Goal: Entertainment & Leisure: Consume media (video, audio)

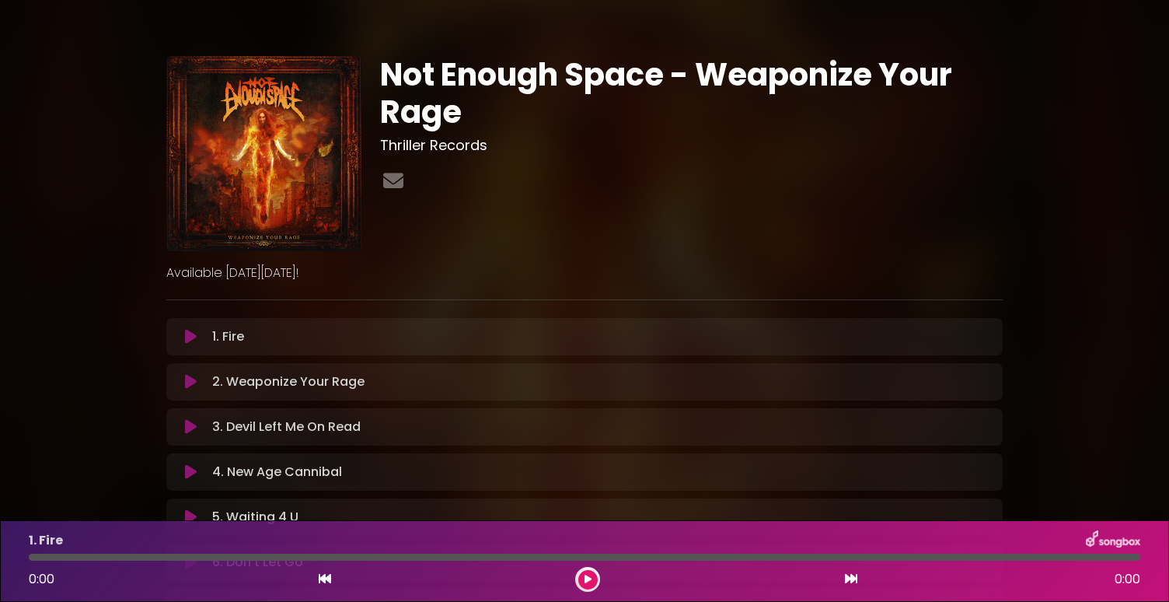
click at [189, 345] on div "1. Fire Loading Track..." at bounding box center [585, 336] width 818 height 19
click at [185, 344] on icon at bounding box center [191, 337] width 12 height 16
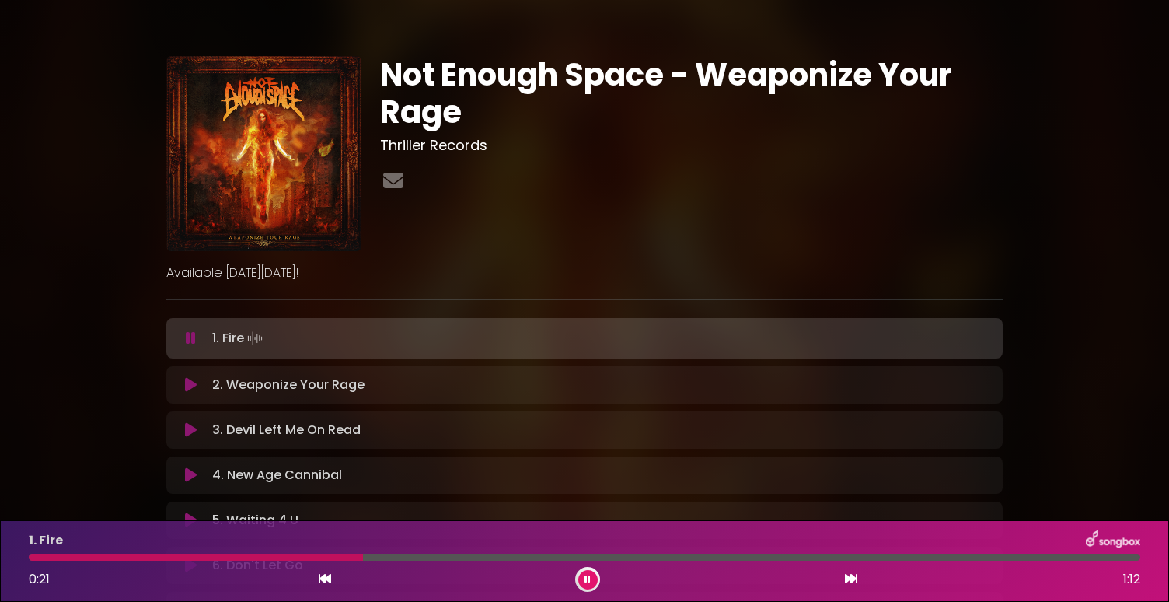
click at [852, 579] on icon at bounding box center [851, 578] width 12 height 12
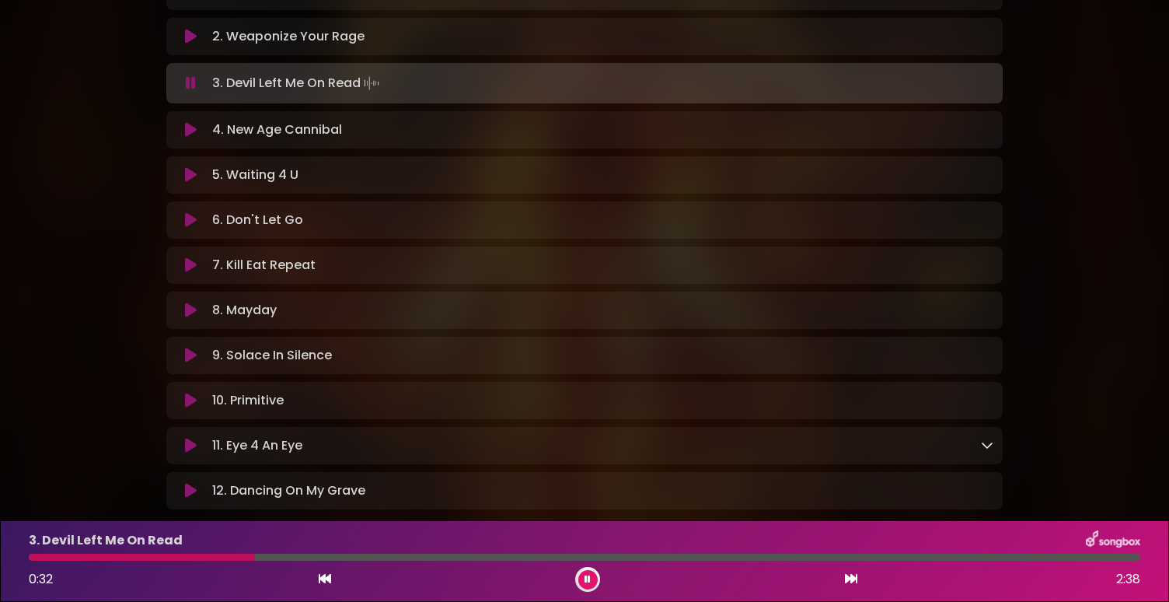
scroll to position [345, 0]
click at [178, 34] on button at bounding box center [191, 37] width 30 height 16
click at [848, 577] on icon at bounding box center [851, 578] width 12 height 12
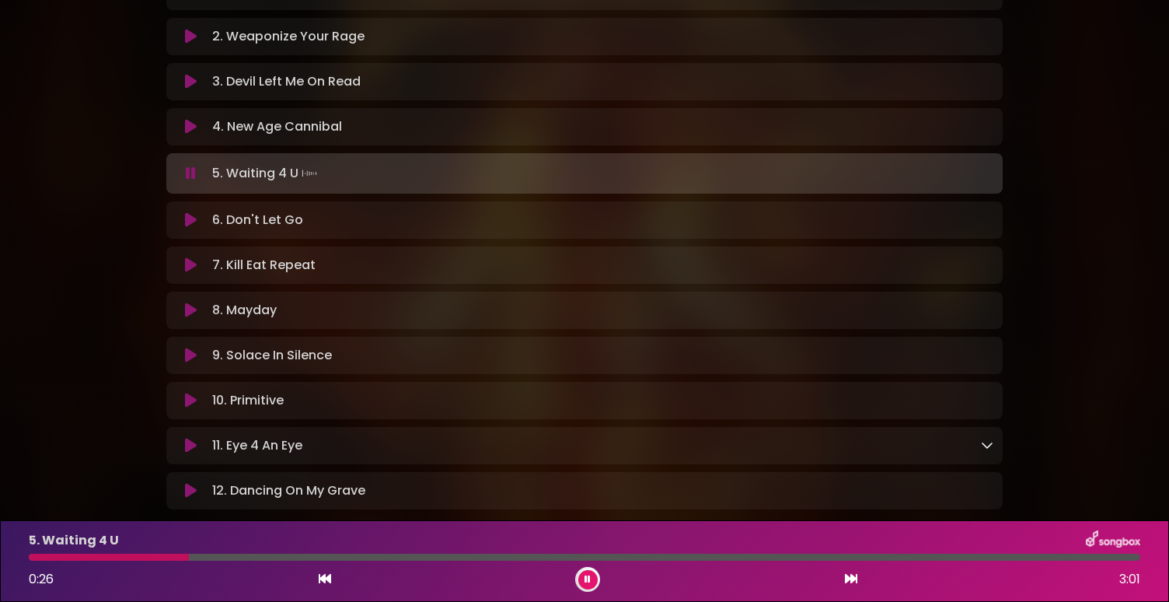
click at [853, 576] on icon at bounding box center [851, 578] width 12 height 12
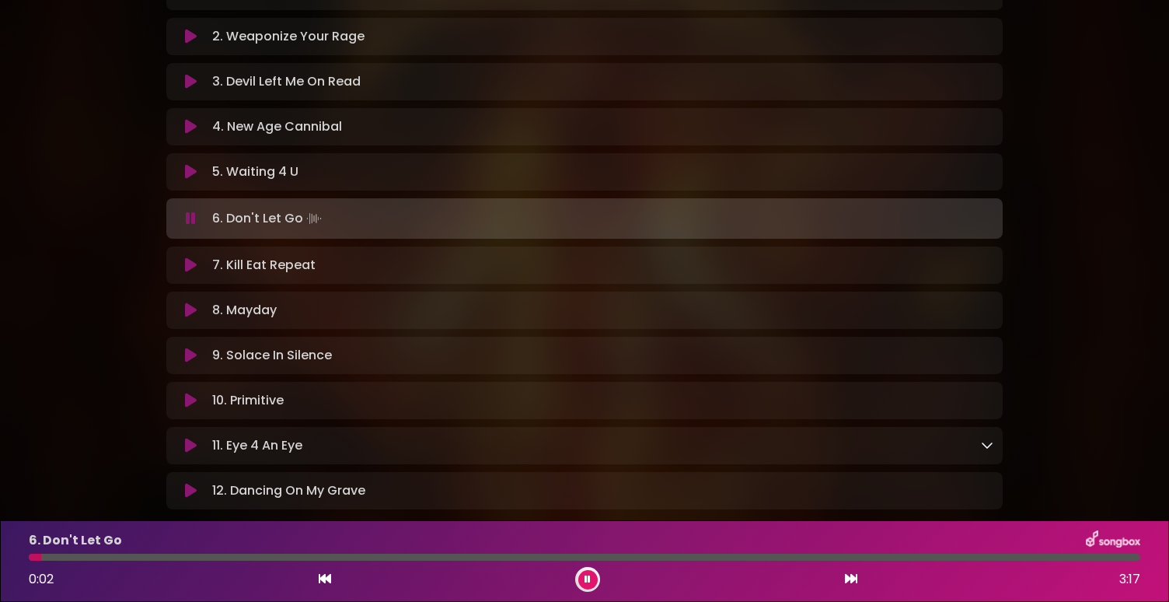
click at [853, 575] on icon at bounding box center [851, 578] width 12 height 12
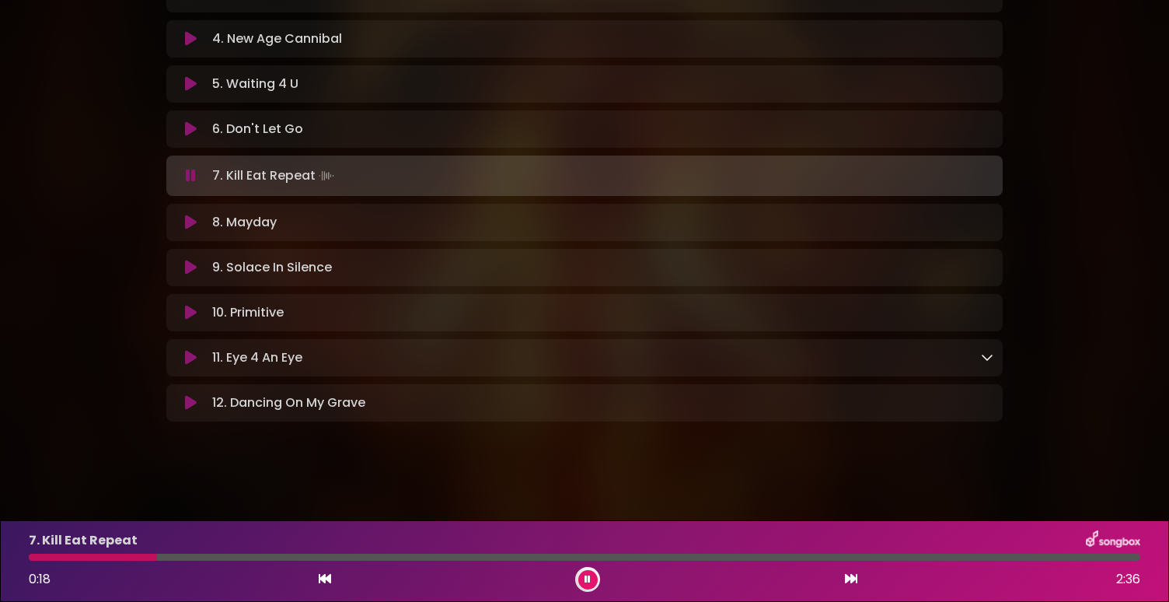
scroll to position [227, 0]
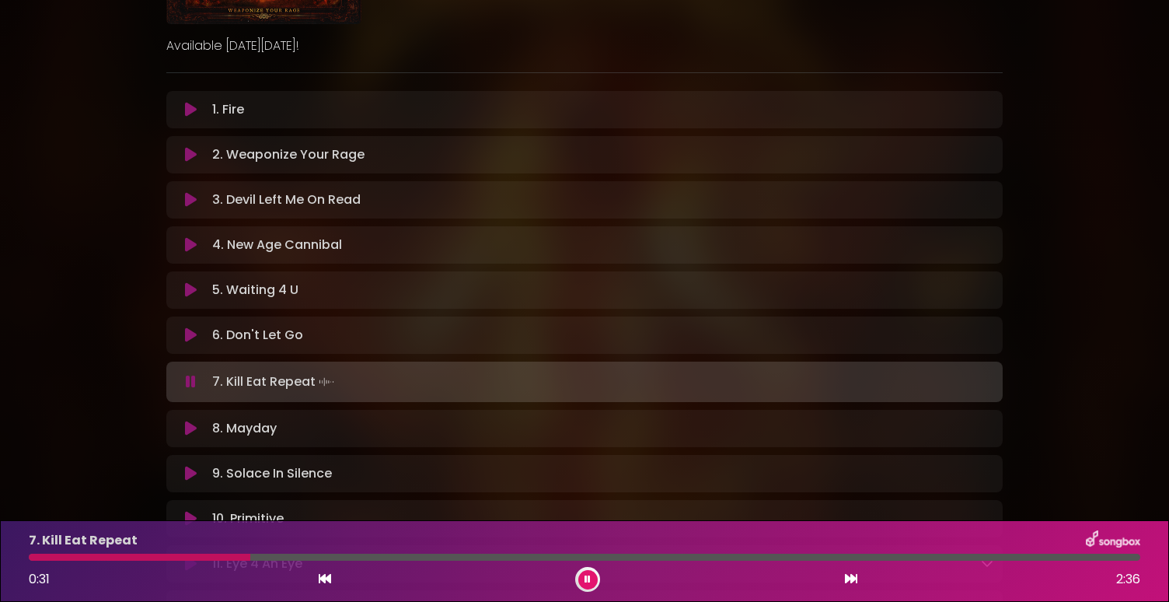
click at [47, 424] on div "Not Enough Space - Weaponize Your Rage Thriller Records Available [DATE][DATE]!" at bounding box center [584, 223] width 1169 height 862
click at [851, 581] on icon at bounding box center [851, 578] width 12 height 12
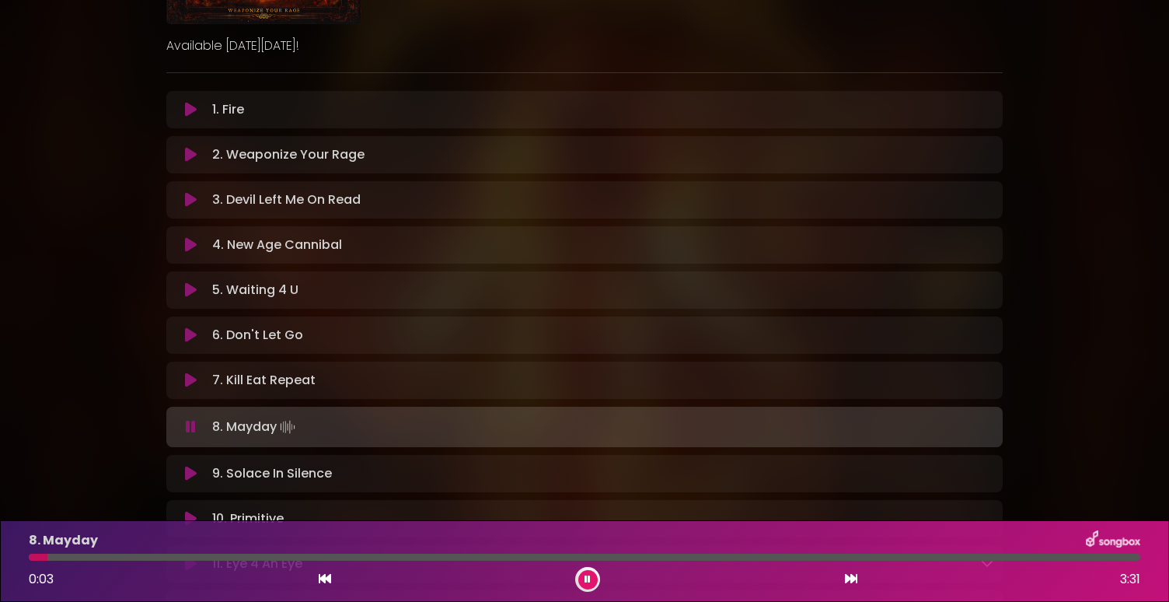
click at [851, 581] on icon at bounding box center [851, 578] width 12 height 12
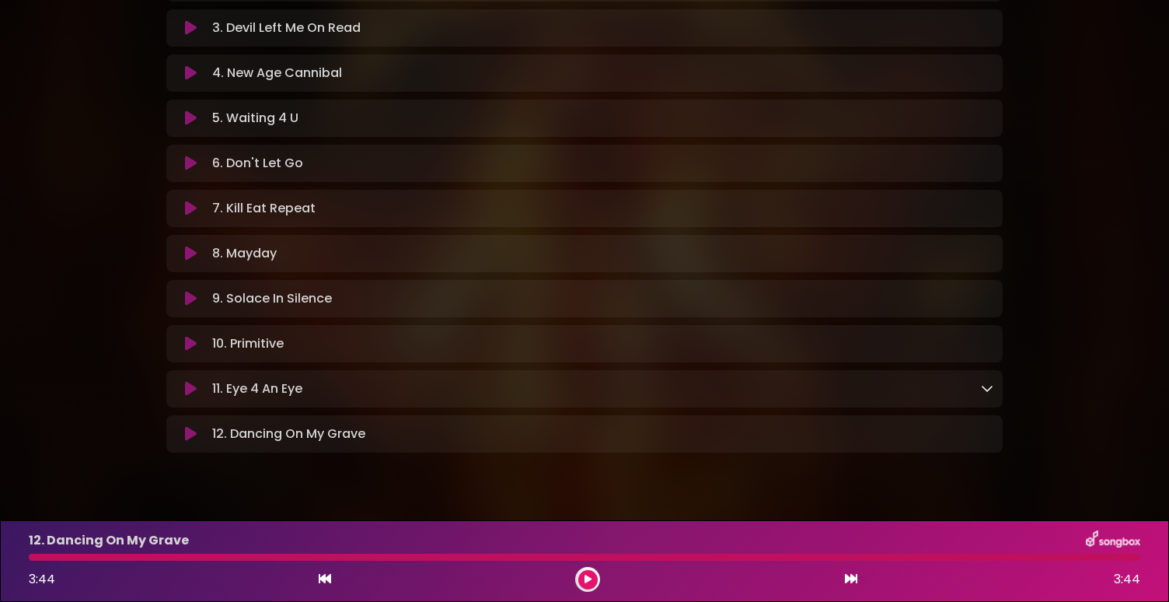
scroll to position [236, 0]
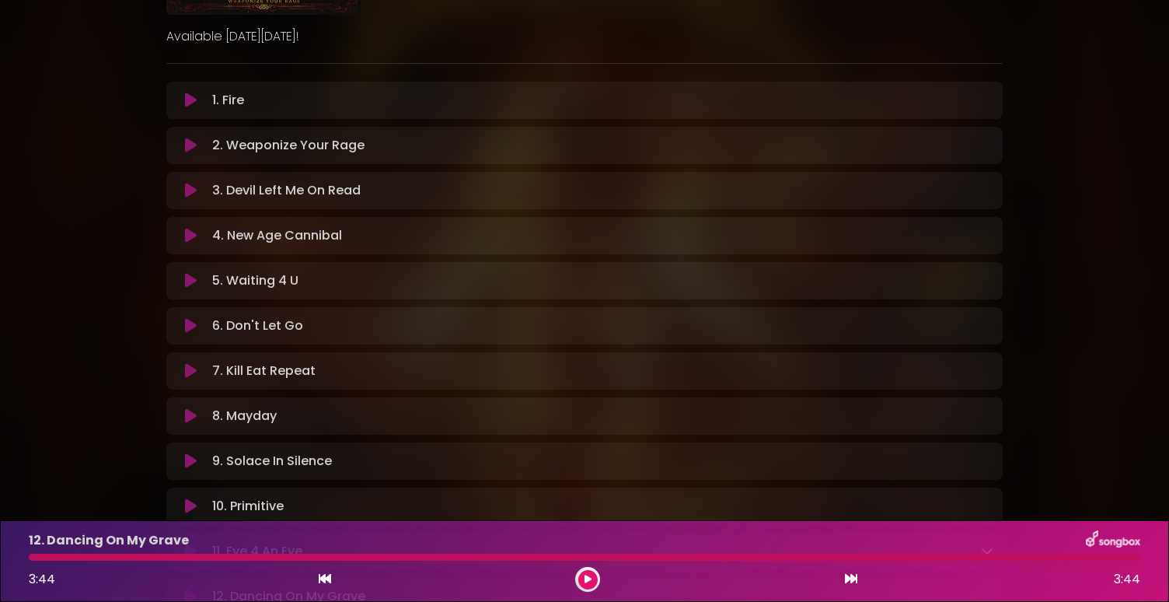
click at [186, 330] on icon at bounding box center [191, 326] width 12 height 16
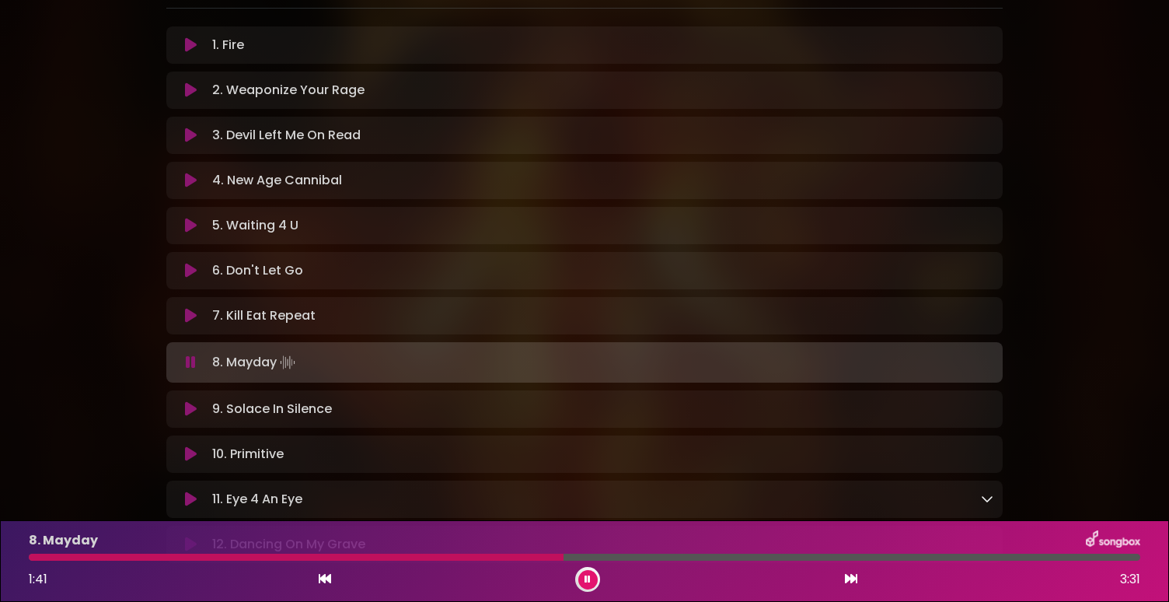
scroll to position [310, 0]
